Goal: Use online tool/utility: Utilize a website feature to perform a specific function

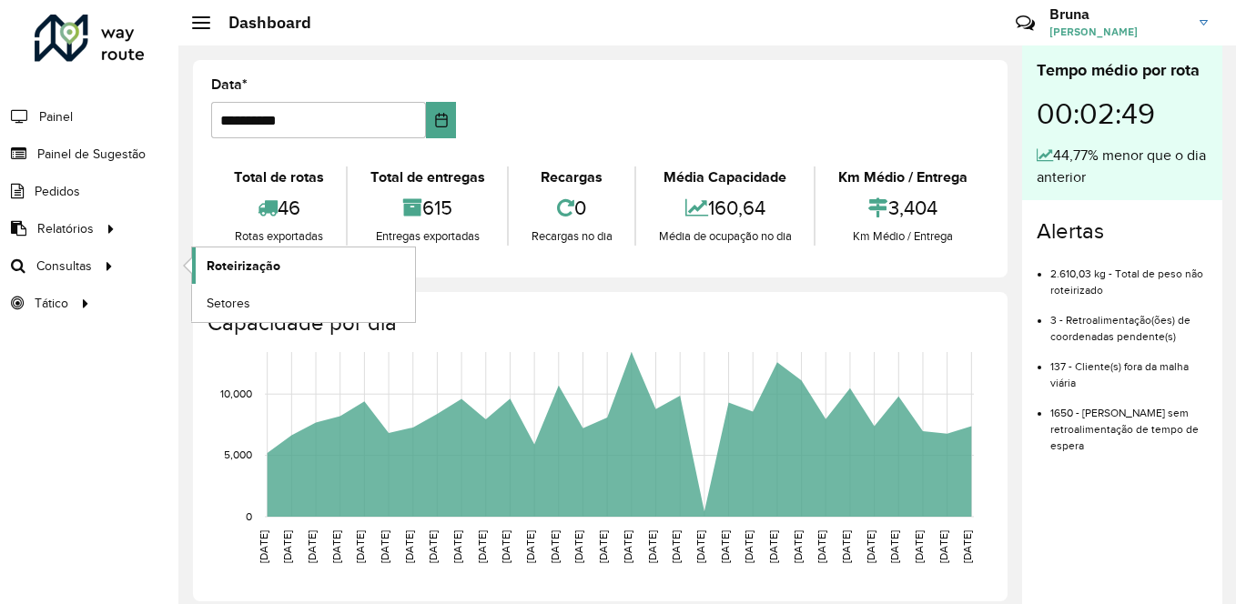
click at [230, 267] on span "Roteirização" at bounding box center [244, 266] width 74 height 19
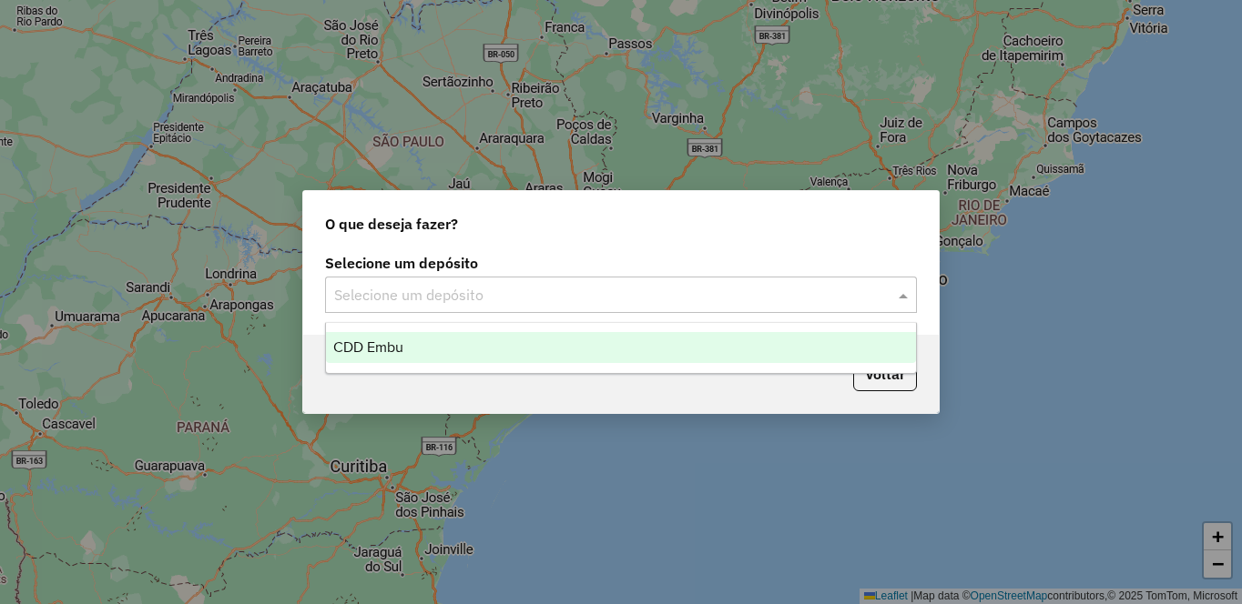
click at [452, 308] on div "Selecione um depósito" at bounding box center [621, 295] width 592 height 36
click at [449, 337] on div "CDD Embu" at bounding box center [621, 347] width 590 height 31
